Goal: Book appointment/travel/reservation

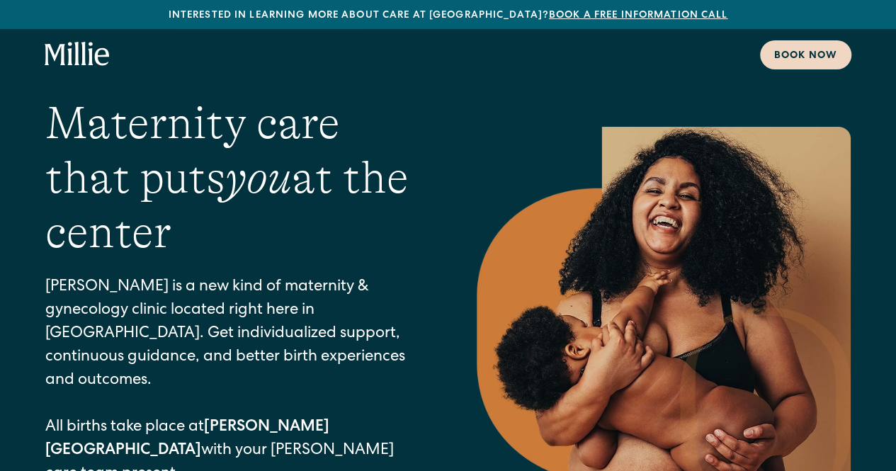
click at [802, 54] on div "Book now" at bounding box center [805, 56] width 63 height 15
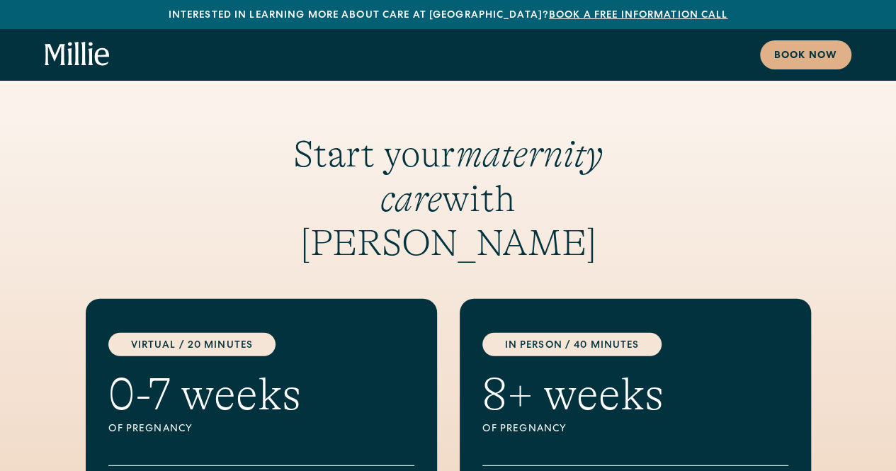
scroll to position [1747, 0]
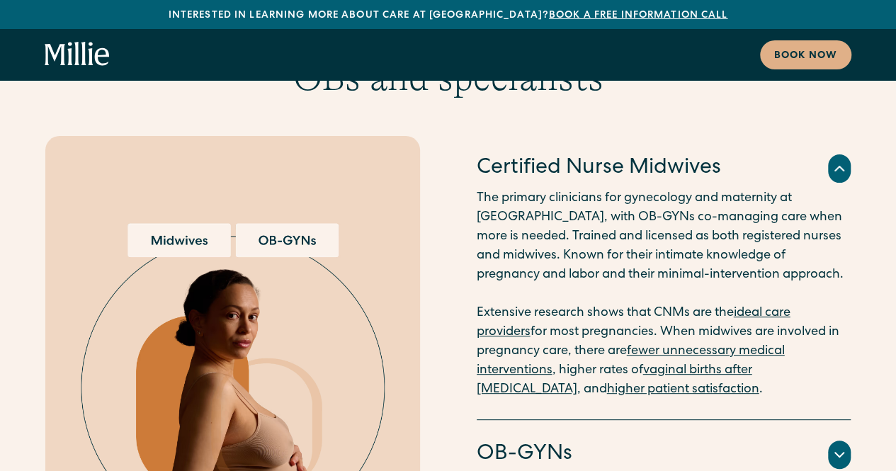
click at [555, 440] on h4 "OB-GYNs" at bounding box center [525, 455] width 96 height 30
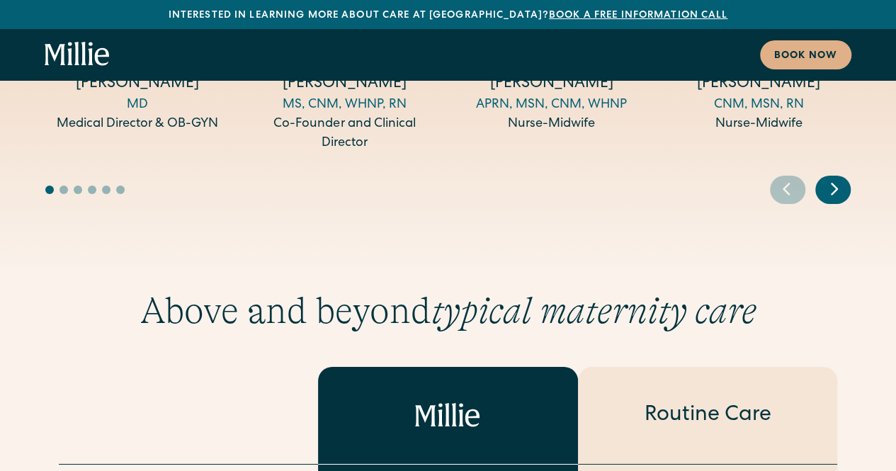
scroll to position [5005, 0]
